Goal: Find specific page/section: Find specific page/section

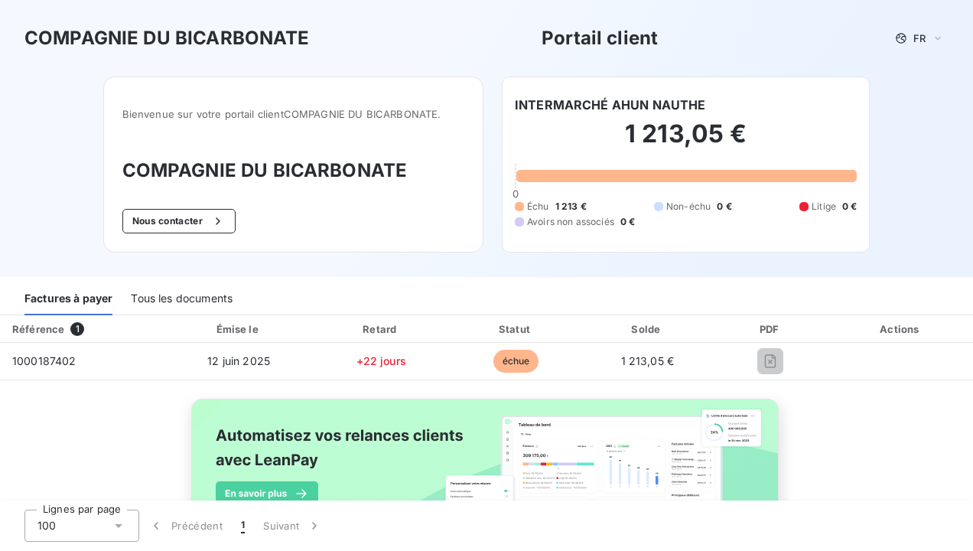
click at [616, 452] on img at bounding box center [487, 483] width 618 height 188
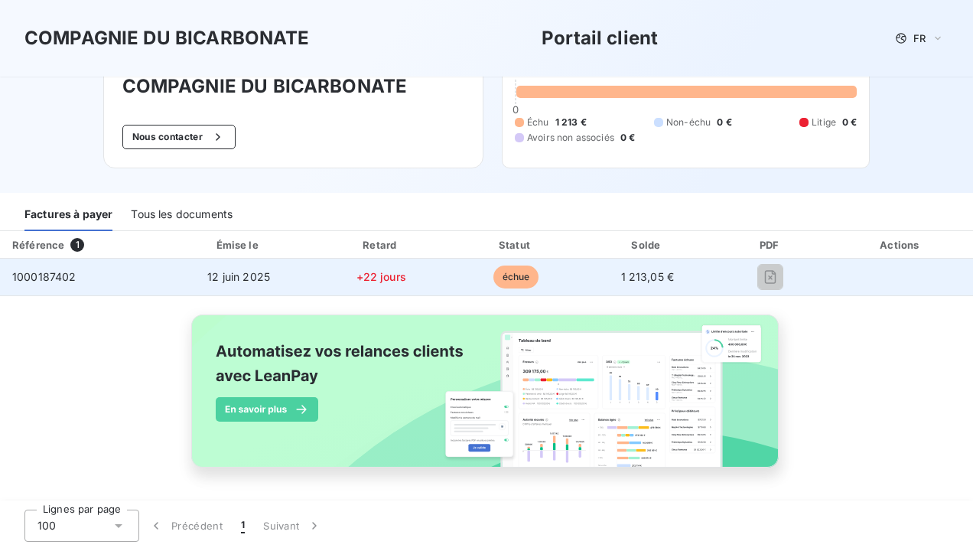
scroll to position [85, 0]
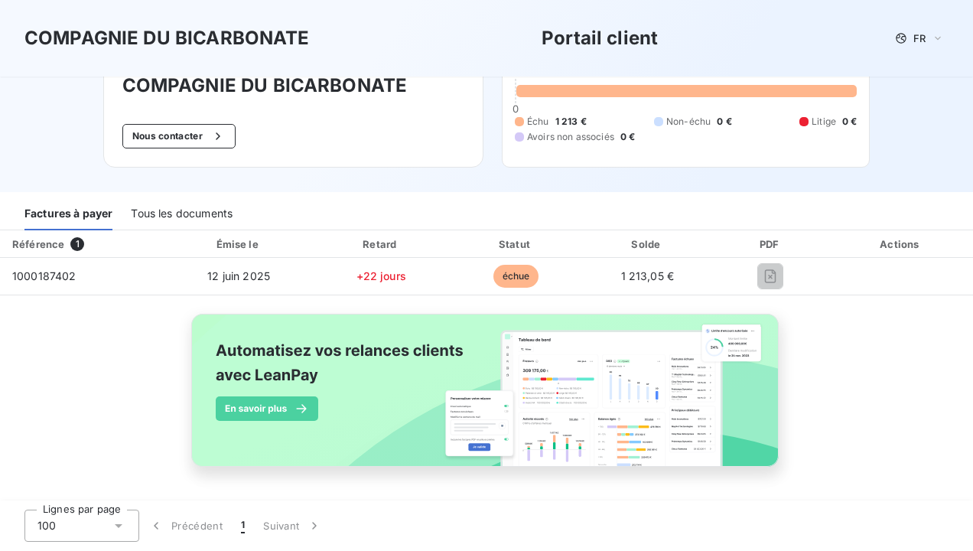
click at [50, 213] on div "Factures à payer" at bounding box center [68, 214] width 88 height 32
click at [177, 213] on div "Tous les documents" at bounding box center [182, 214] width 102 height 32
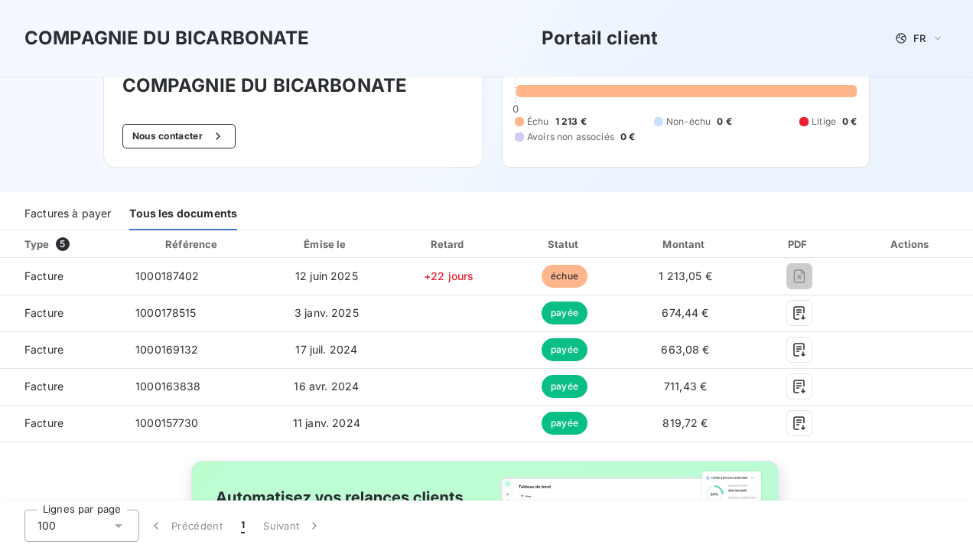
drag, startPoint x: 45, startPoint y: 275, endPoint x: 367, endPoint y: 117, distance: 359.0
click at [367, 117] on div "Bienvenue sur votre portail client COMPAGNIE DU BICARBONATE . COMPAGNIE DU BICA…" at bounding box center [293, 80] width 380 height 176
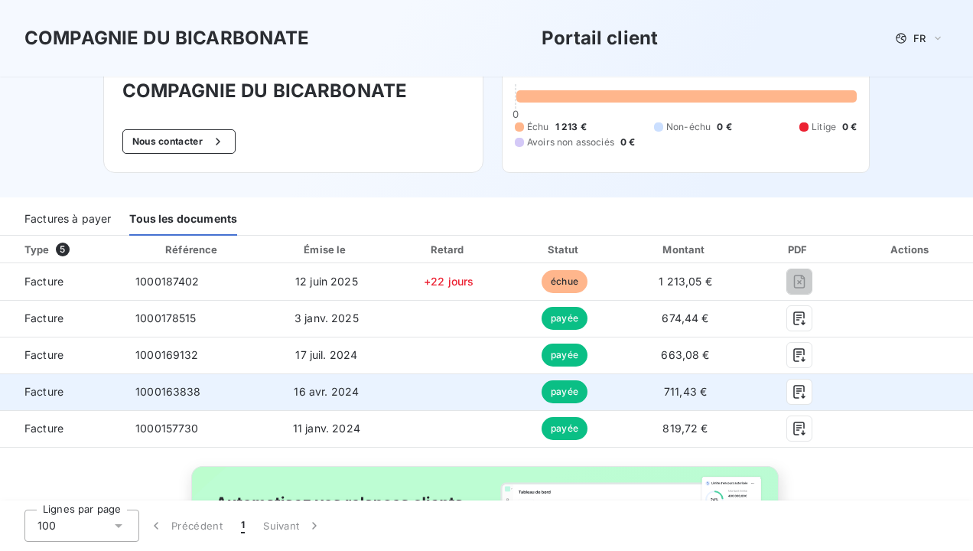
scroll to position [79, 0]
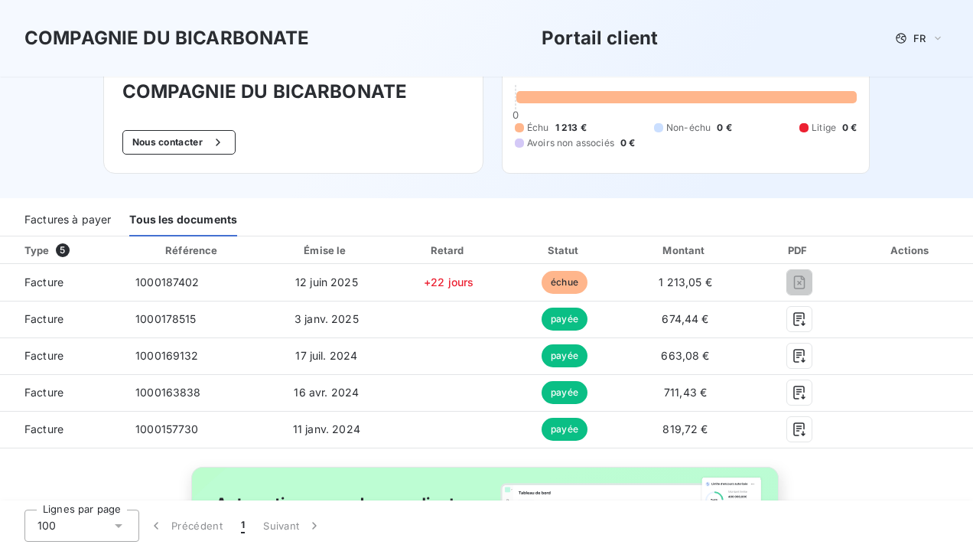
click at [106, 511] on div "100" at bounding box center [81, 526] width 115 height 32
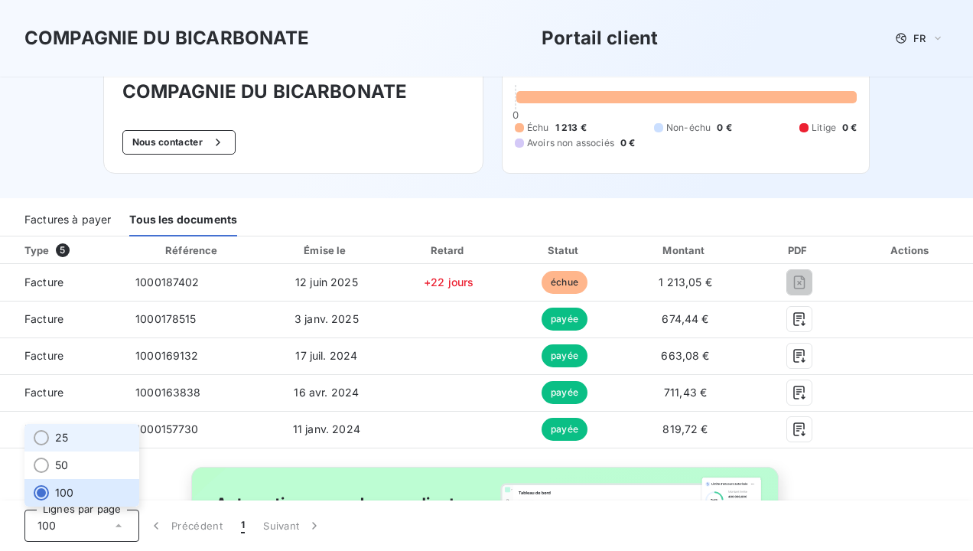
click at [41, 435] on div at bounding box center [41, 437] width 15 height 15
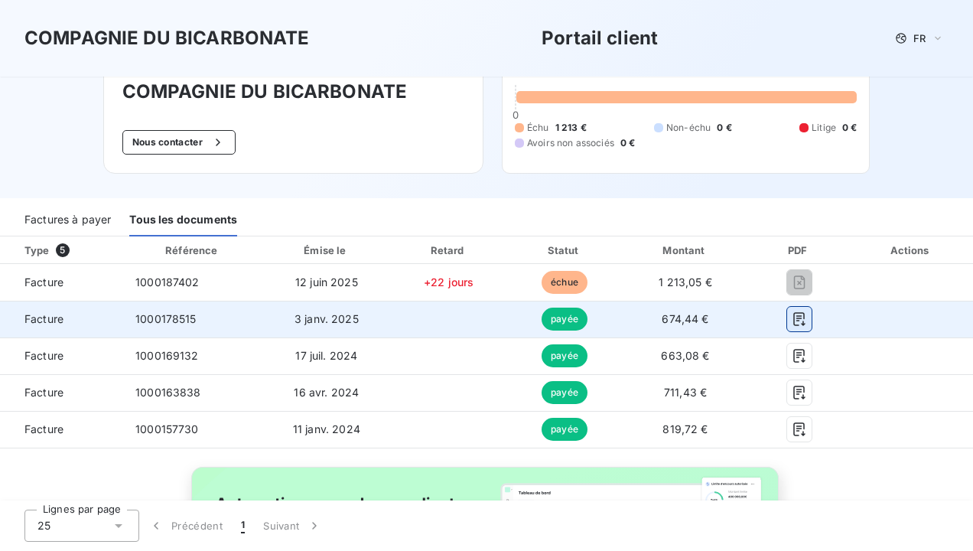
click at [792, 318] on icon "button" at bounding box center [799, 318] width 15 height 15
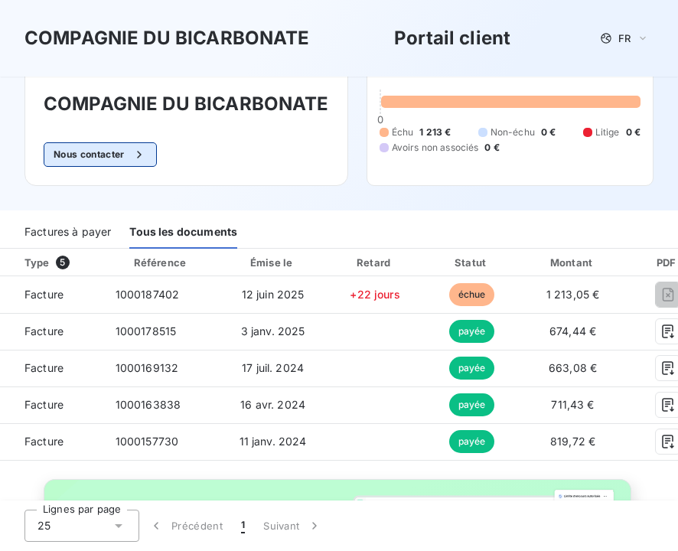
click at [112, 155] on button "Nous contacter" at bounding box center [100, 154] width 113 height 24
